Goal: Transaction & Acquisition: Subscribe to service/newsletter

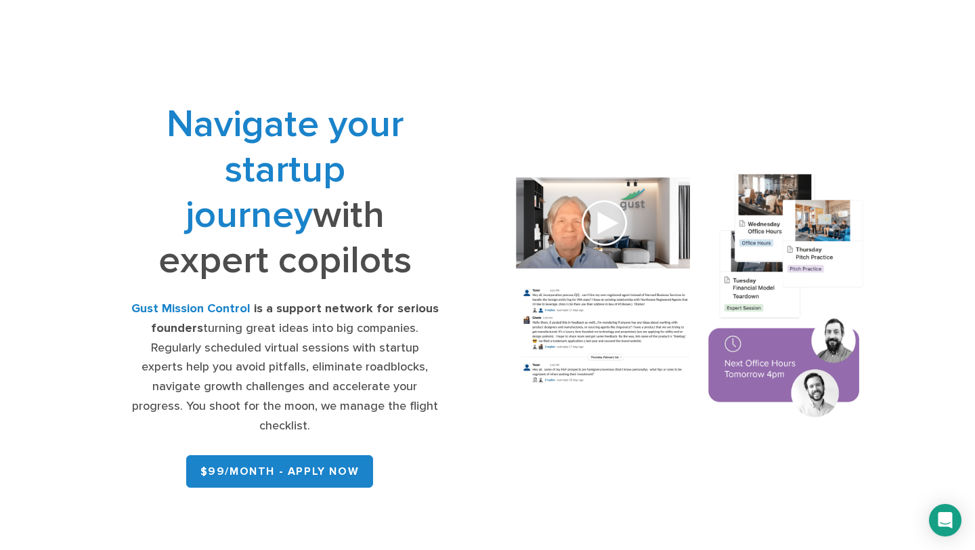
click at [612, 238] on img at bounding box center [690, 297] width 385 height 275
click at [606, 226] on img at bounding box center [690, 297] width 385 height 275
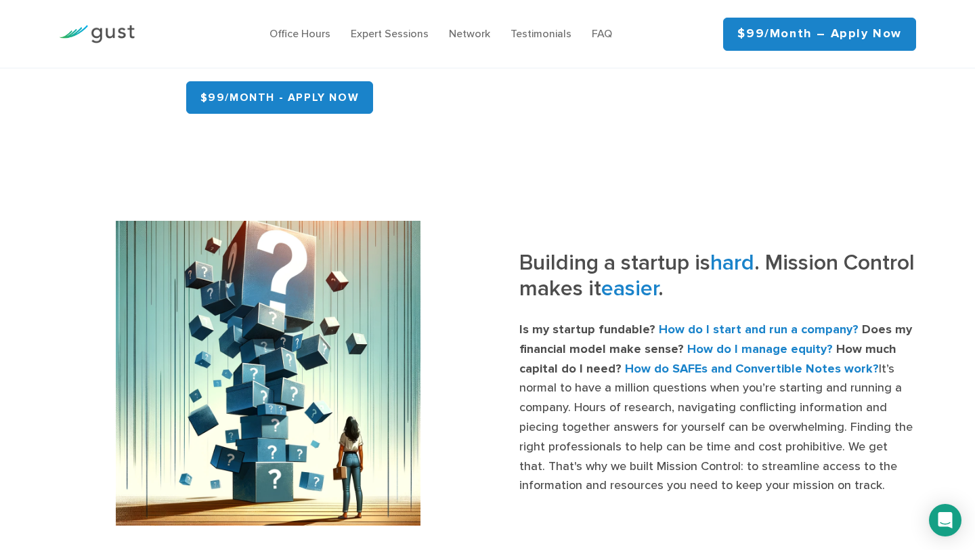
scroll to position [377, 0]
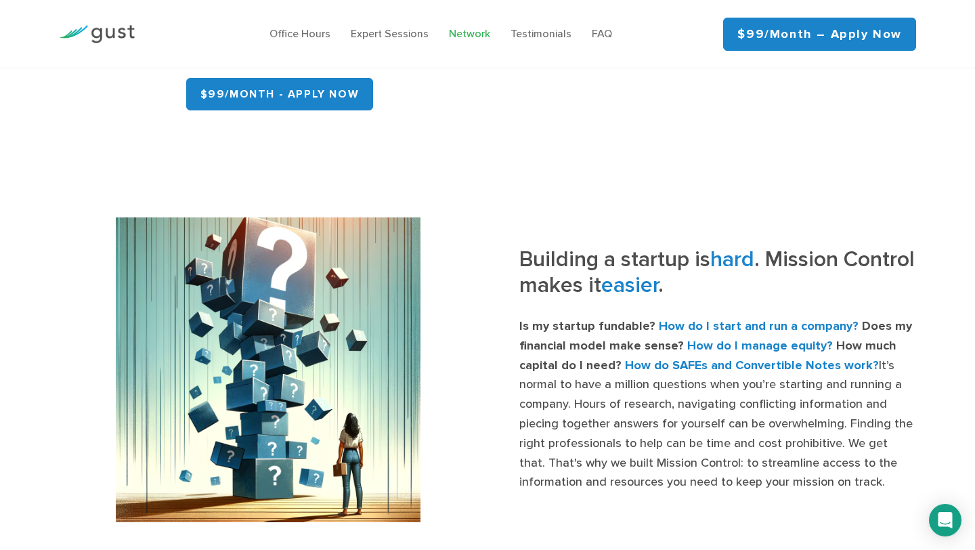
click at [465, 32] on link "Network" at bounding box center [469, 33] width 41 height 13
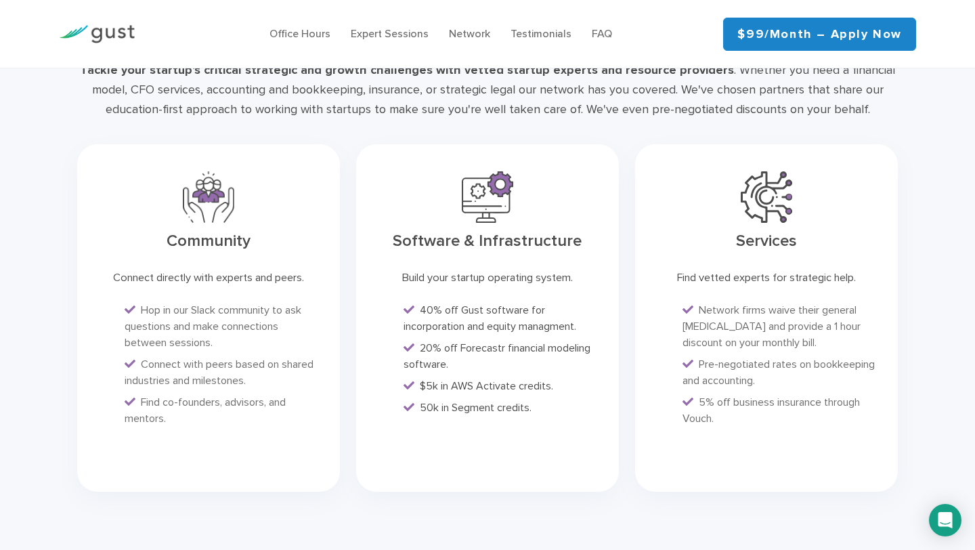
scroll to position [3294, 0]
click at [509, 43] on div "Office Hours Expert Sessions Network Testimonials FAQ" at bounding box center [440, 33] width 545 height 43
click at [528, 34] on link "Testimonials" at bounding box center [541, 33] width 61 height 13
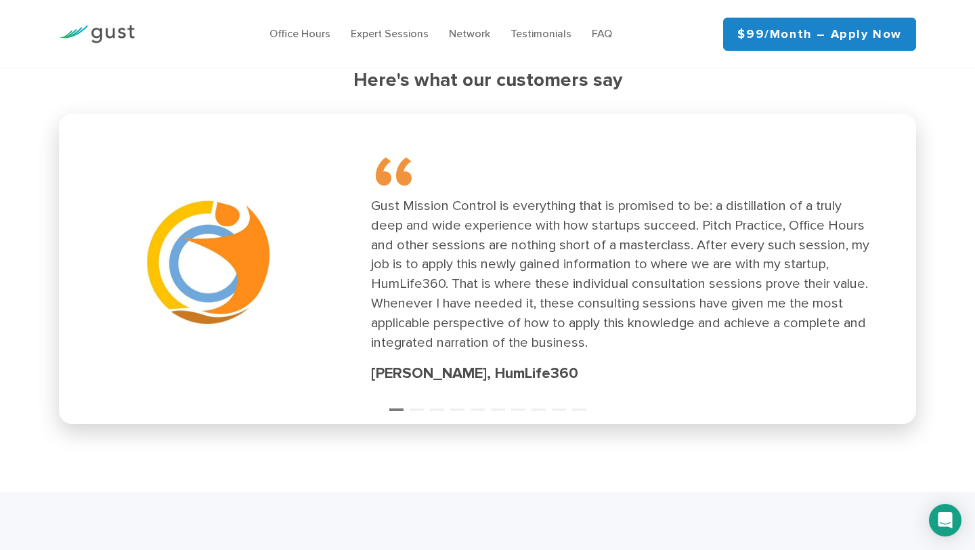
scroll to position [1888, 0]
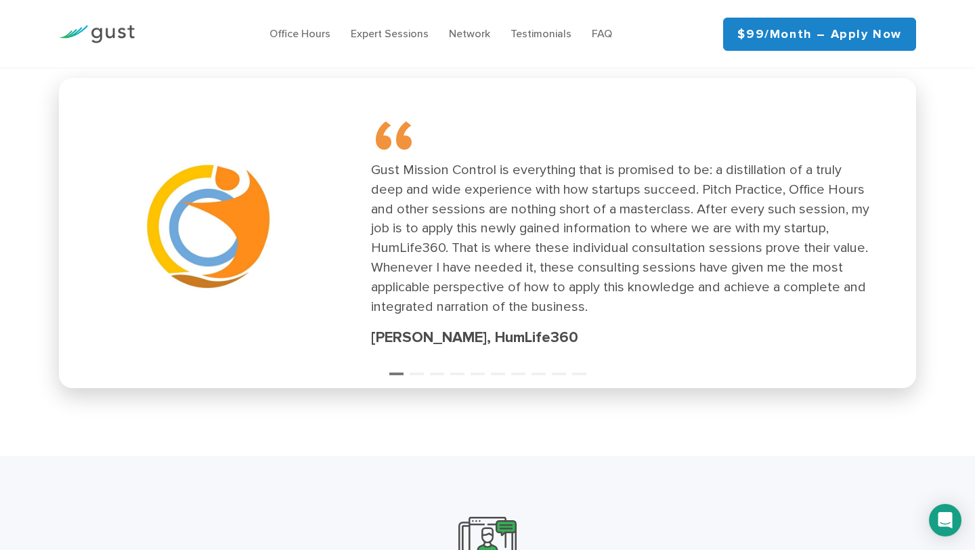
click at [110, 36] on img at bounding box center [97, 34] width 76 height 18
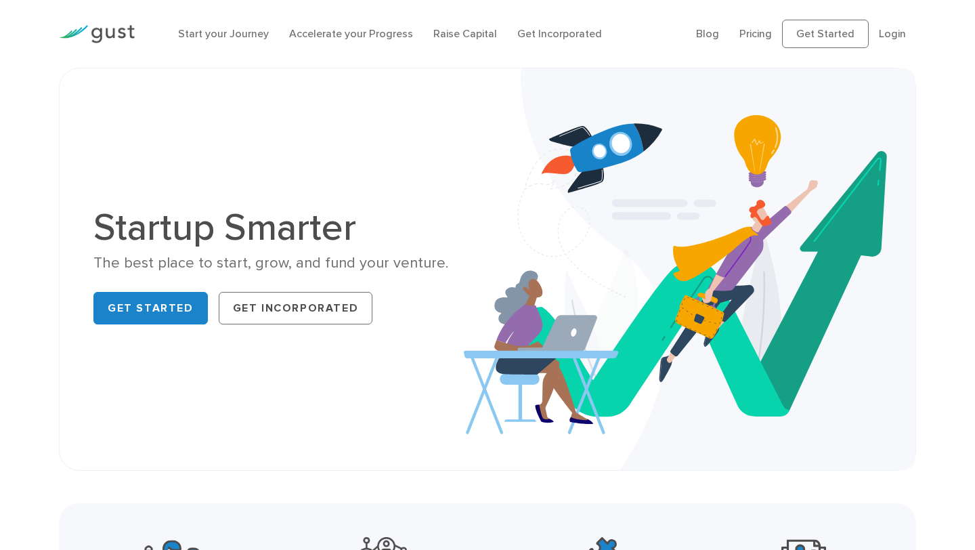
click at [761, 44] on ul "Blog FAQ Pricing Get Started Login Login" at bounding box center [806, 34] width 220 height 28
click at [761, 34] on link "Pricing" at bounding box center [756, 33] width 33 height 13
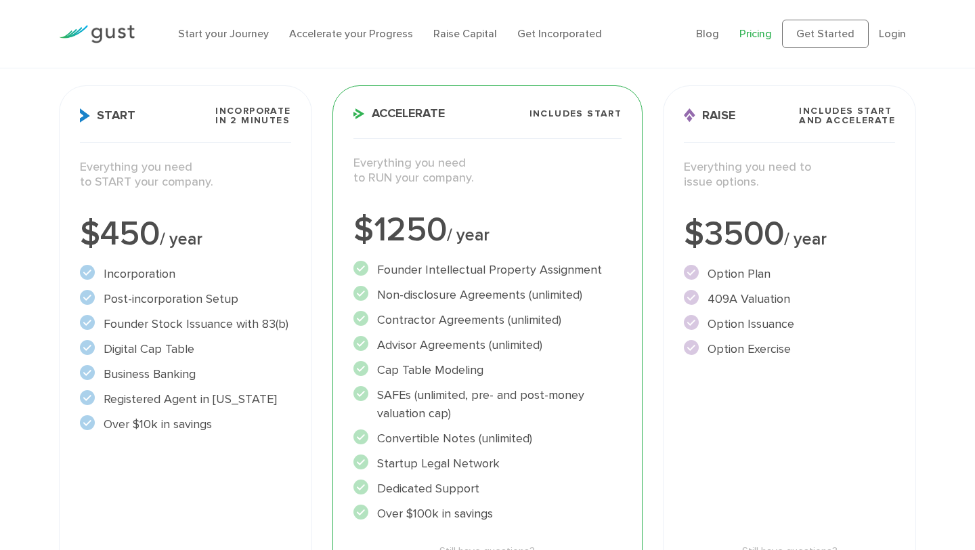
scroll to position [270, 0]
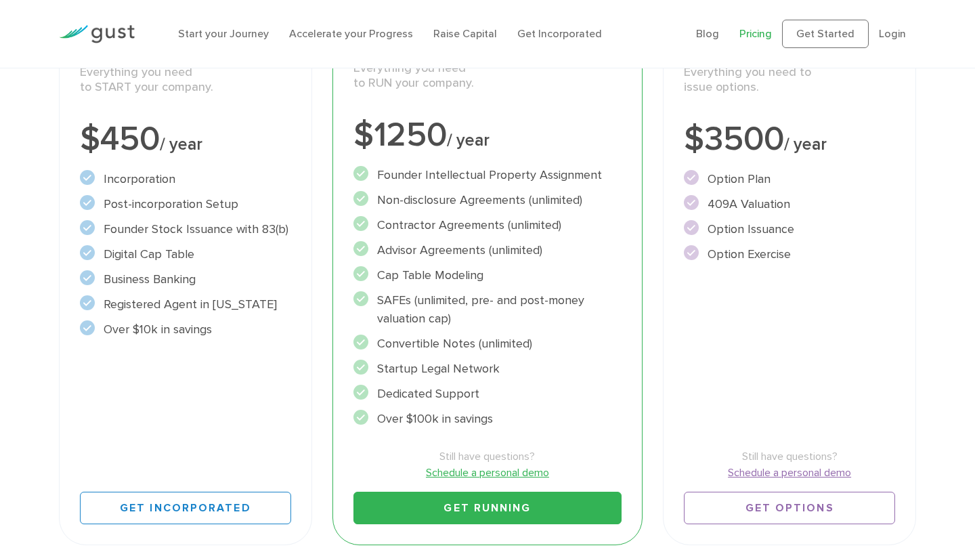
click at [156, 392] on div "Start Incorporate in 2 Minutes Everything you need to START your company. $450 …" at bounding box center [185, 268] width 253 height 555
click at [153, 350] on div "Start Incorporate in 2 Minutes Everything you need to START your company. $450 …" at bounding box center [185, 268] width 253 height 555
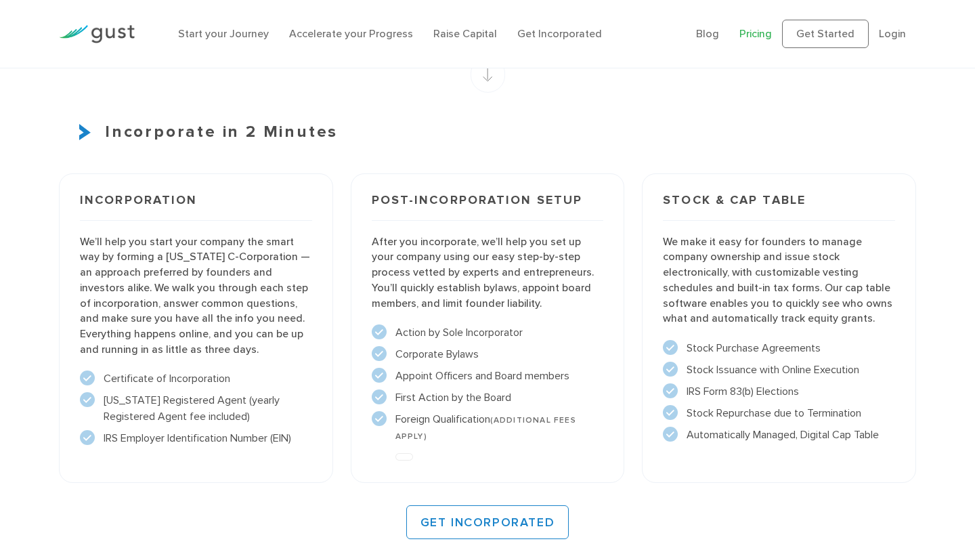
scroll to position [606, 0]
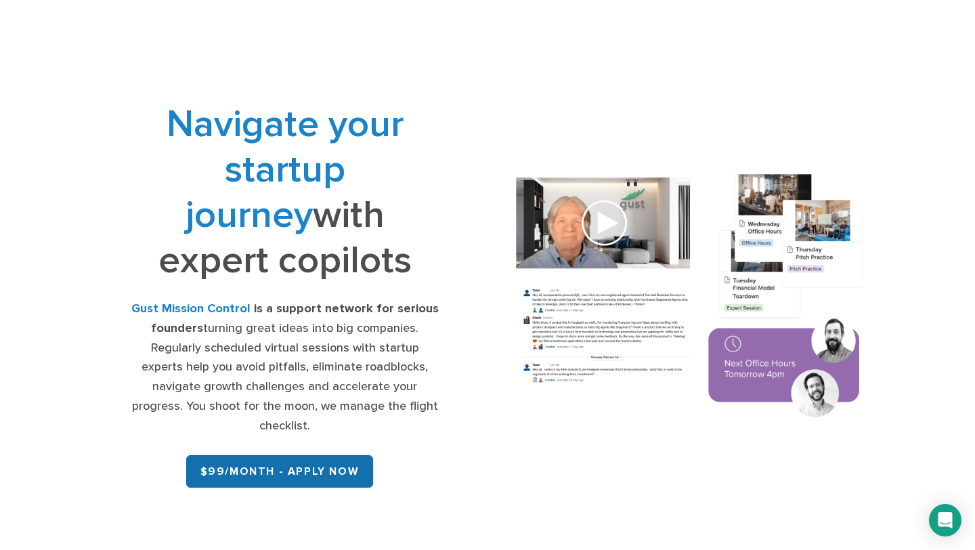
click at [263, 458] on link "$99/month - APPLY NOW" at bounding box center [280, 471] width 188 height 33
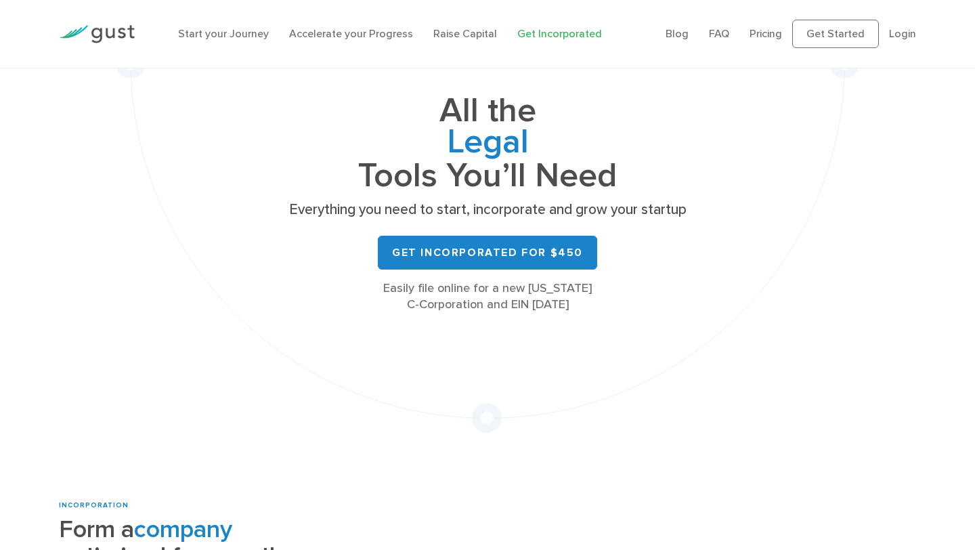
scroll to position [102, 0]
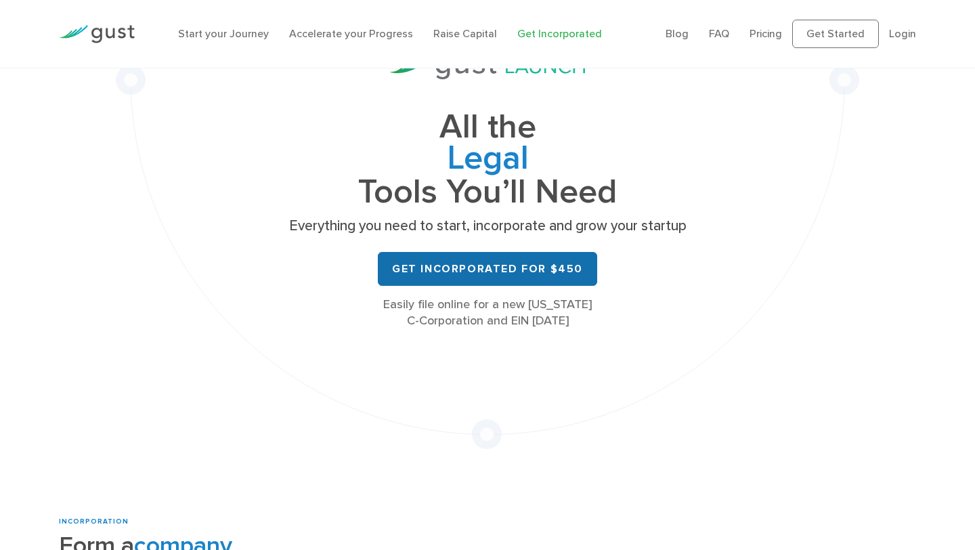
click at [494, 268] on link "Get Incorporated for $450" at bounding box center [487, 269] width 219 height 34
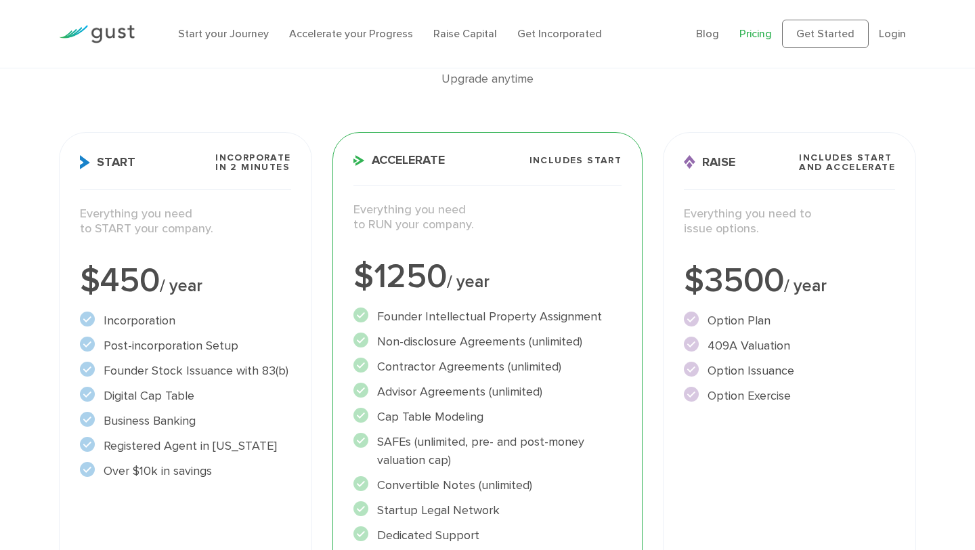
scroll to position [127, 0]
click at [259, 299] on div "Start Incorporate in 2 Minutes Everything you need to START your company. $450 …" at bounding box center [185, 410] width 253 height 555
click at [257, 342] on li "Post-incorporation Setup" at bounding box center [185, 346] width 211 height 18
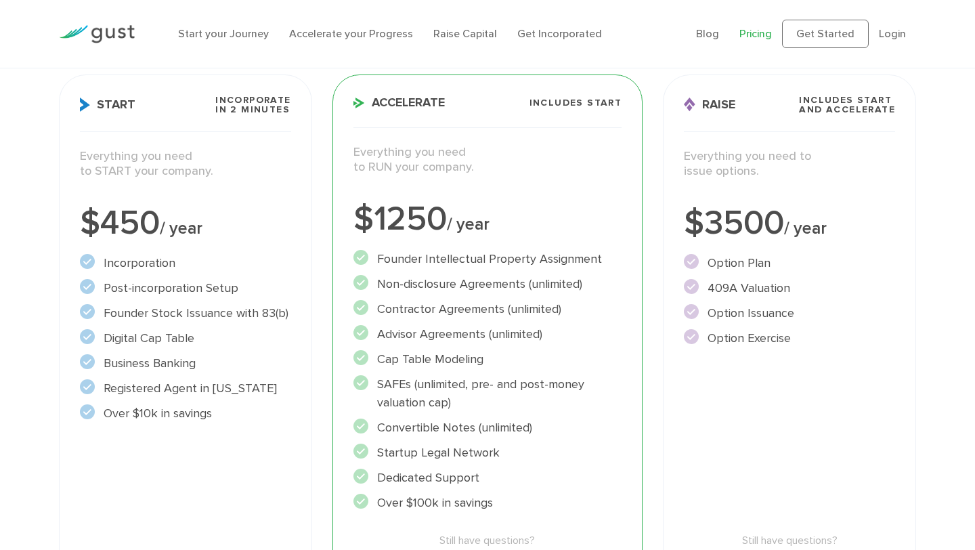
scroll to position [189, 0]
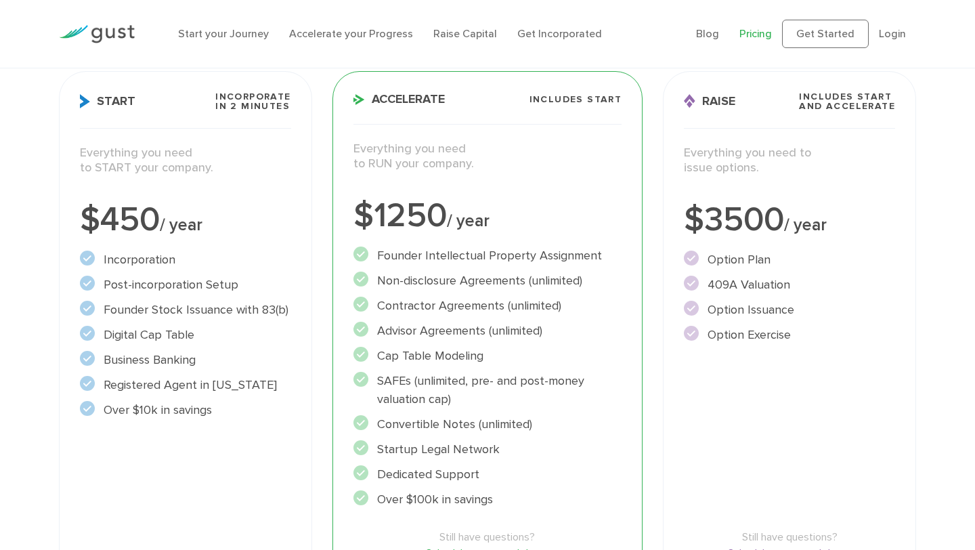
click at [392, 277] on li "Non-disclosure Agreements (unlimited)" at bounding box center [488, 281] width 269 height 18
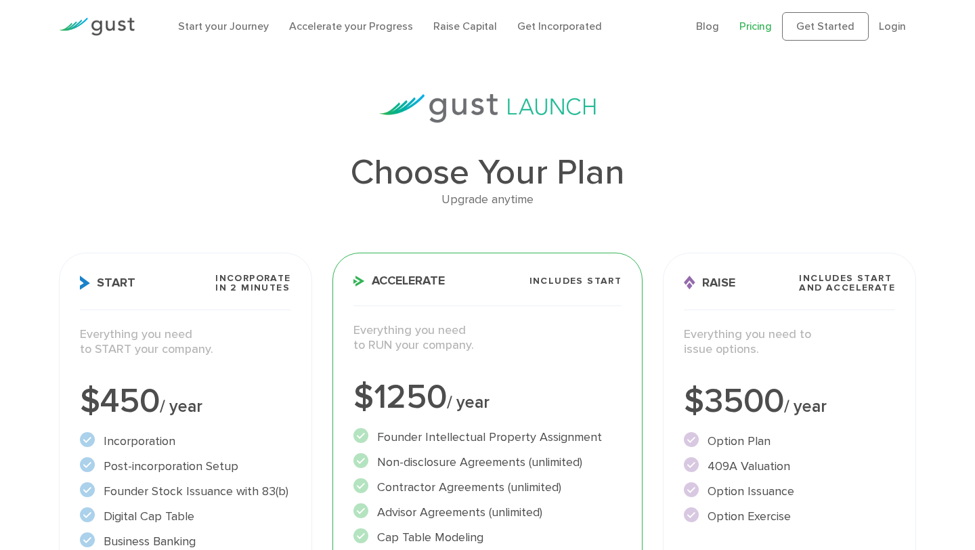
scroll to position [0, 0]
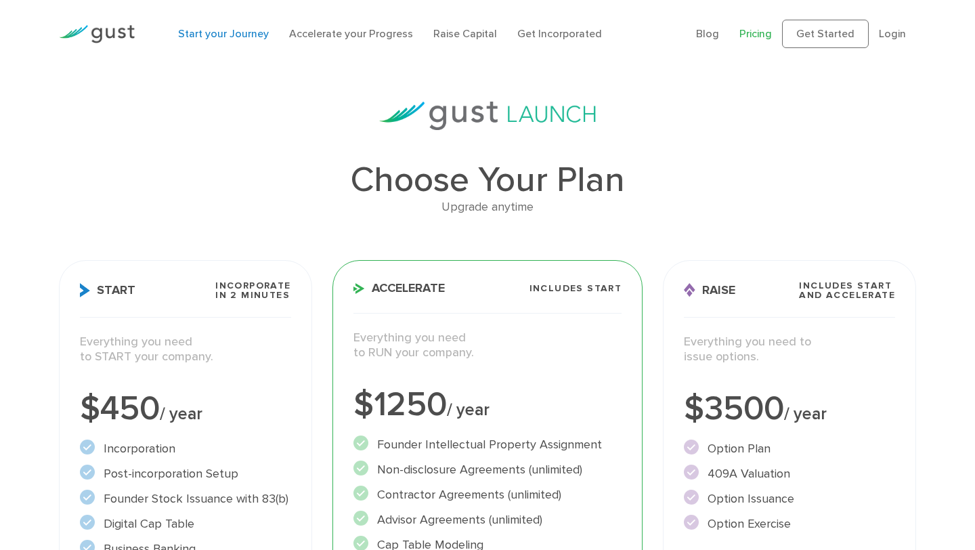
click at [222, 36] on link "Start your Journey" at bounding box center [223, 33] width 91 height 13
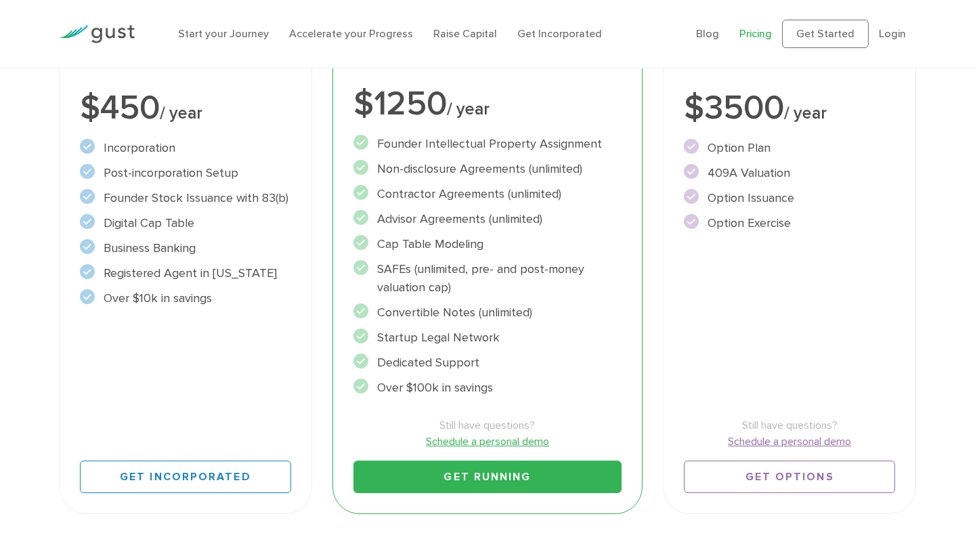
scroll to position [398, 0]
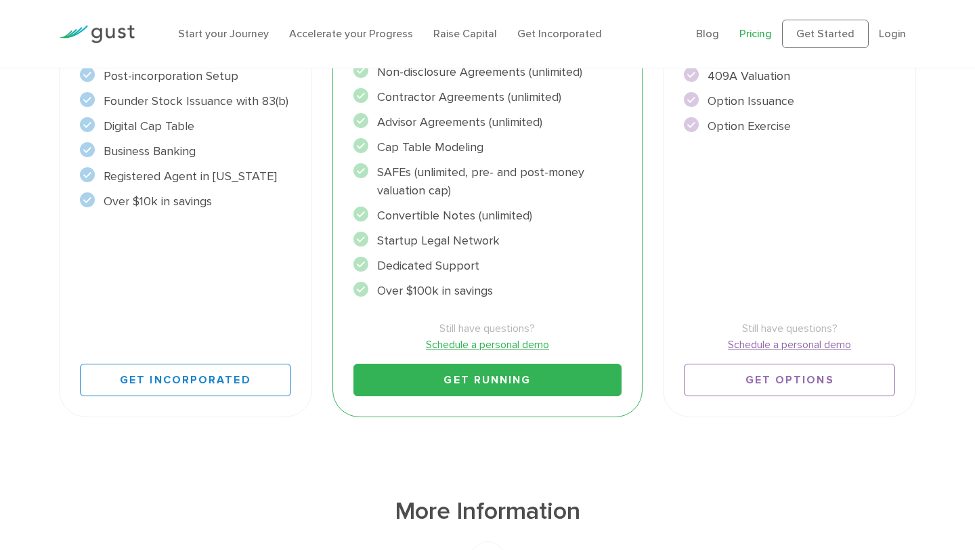
click at [447, 390] on link "Get Running" at bounding box center [488, 380] width 269 height 33
click at [315, 421] on div "Start Incorporate in 2 Minutes Everything you need to START your company. $450 …" at bounding box center [186, 139] width 274 height 575
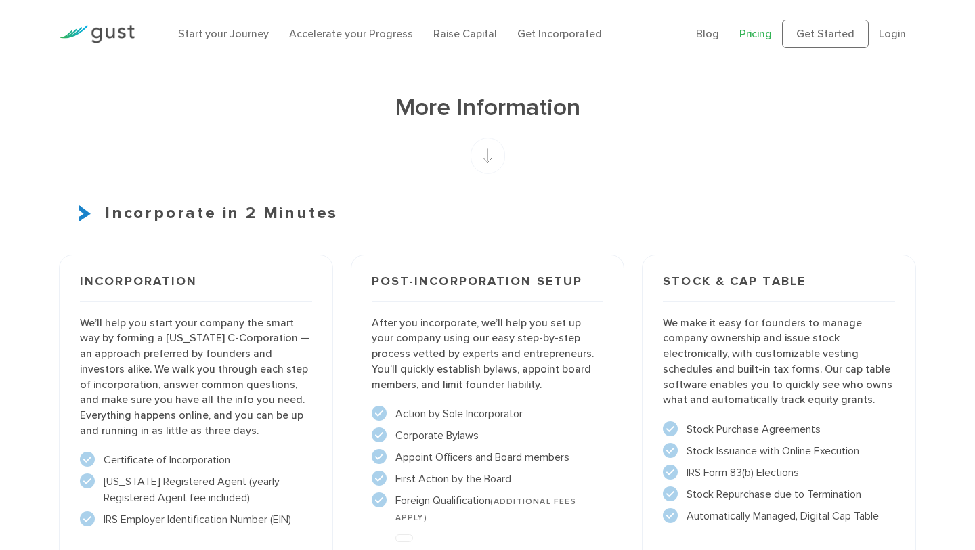
scroll to position [934, 0]
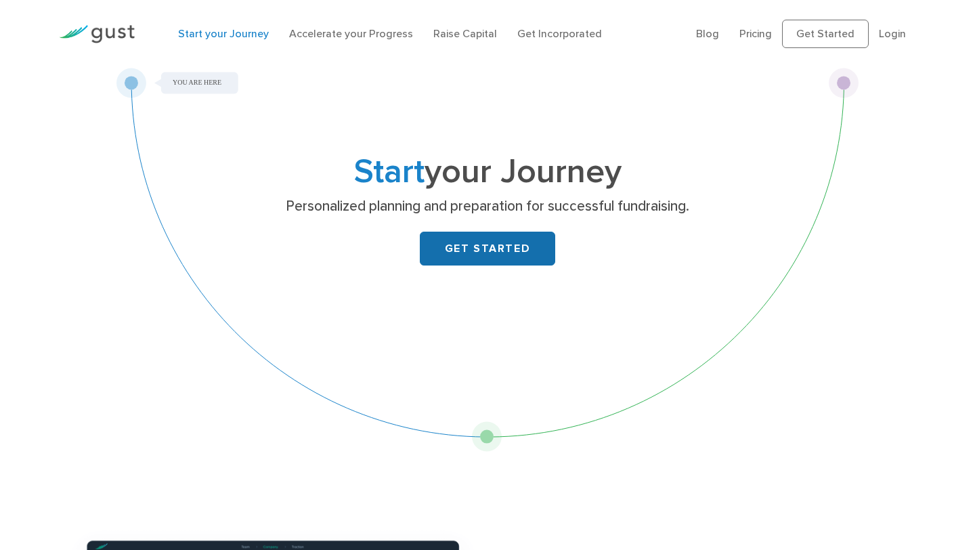
click at [457, 259] on link "GET STARTED" at bounding box center [487, 249] width 135 height 34
